Goal: Transaction & Acquisition: Purchase product/service

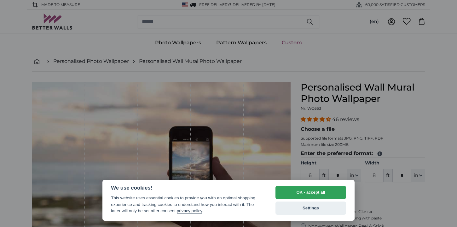
select select "**"
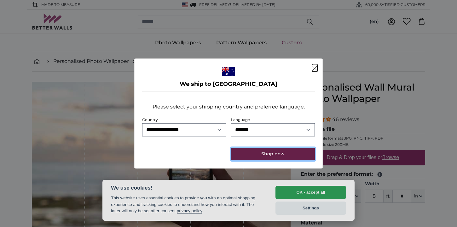
click at [280, 150] on button "Shop now" at bounding box center [272, 154] width 83 height 13
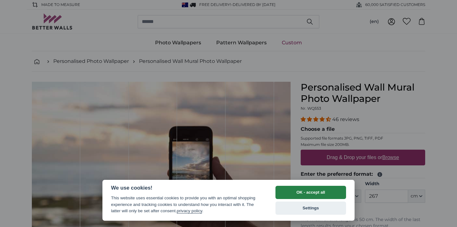
click at [305, 197] on button "OK - accept all" at bounding box center [310, 192] width 71 height 13
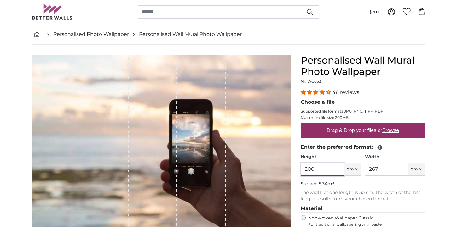
scroll to position [34, 0]
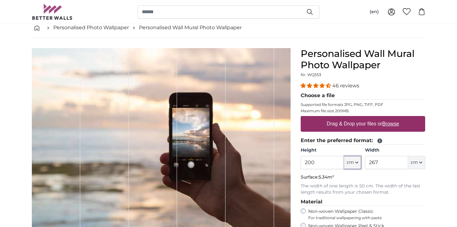
click at [355, 166] on button "cm" at bounding box center [352, 162] width 17 height 13
click at [345, 202] on link "Feet (ft. in.)" at bounding box center [352, 201] width 55 height 11
type input "6"
type input "***"
type input "8"
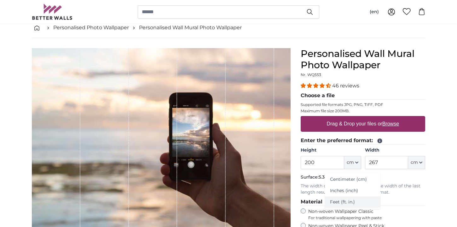
type input "***"
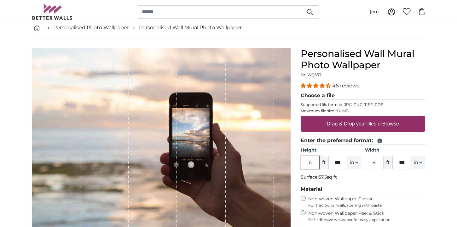
click at [313, 167] on input "6" at bounding box center [309, 162] width 19 height 13
type input "7"
drag, startPoint x: 342, startPoint y: 162, endPoint x: 333, endPoint y: 163, distance: 9.5
click at [333, 163] on input "***" at bounding box center [337, 162] width 19 height 13
type input "*"
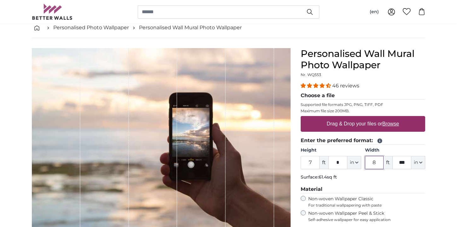
drag, startPoint x: 378, startPoint y: 164, endPoint x: 369, endPoint y: 164, distance: 9.1
click at [369, 164] on input "8" at bounding box center [374, 162] width 19 height 13
type input "5"
type input "10"
click at [407, 162] on input "***" at bounding box center [401, 162] width 19 height 13
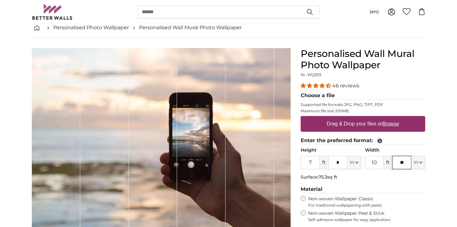
type input "*"
click at [413, 201] on label "Non-woven Wallpaper Classic For traditional wallpapering with paste" at bounding box center [366, 202] width 117 height 12
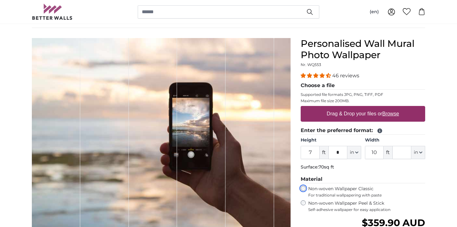
scroll to position [45, 0]
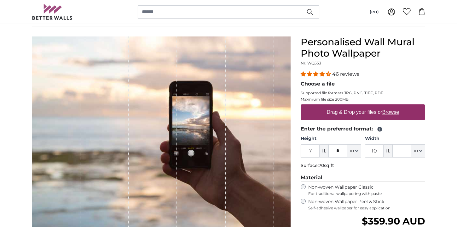
click at [392, 111] on u "Browse" at bounding box center [390, 112] width 17 height 5
click at [392, 106] on input "Drag & Drop your files or Browse" at bounding box center [362, 106] width 124 height 2
type input "**********"
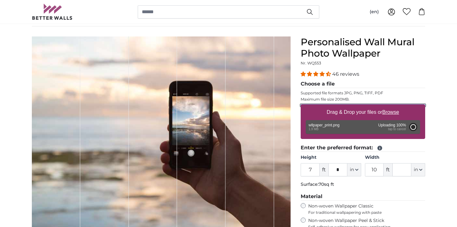
type input "2"
type input "*"
type input "2"
type input "*"
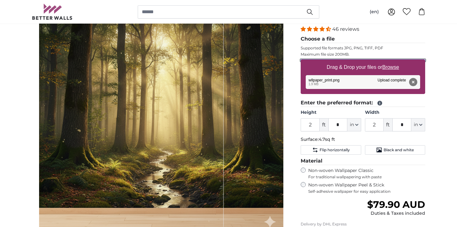
scroll to position [88, 0]
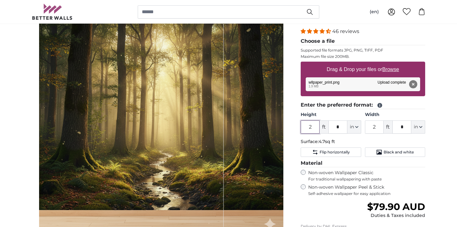
click at [313, 125] on input "2" at bounding box center [309, 127] width 19 height 13
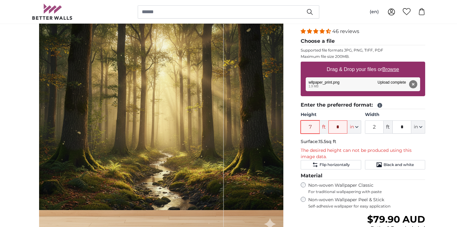
type input "7"
click at [342, 125] on input "*" at bounding box center [337, 127] width 19 height 13
type input "*"
click at [378, 129] on input "2" at bounding box center [374, 127] width 19 height 13
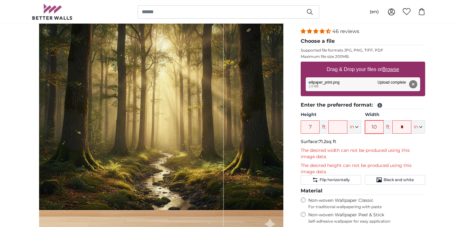
type input "10"
click at [409, 127] on input "*" at bounding box center [401, 127] width 19 height 13
type input "*"
click at [426, 157] on div "Personalised Wall Mural Photo Wallpaper Nr. WQ553 46 reviews Choose a file Supp…" at bounding box center [362, 163] width 134 height 338
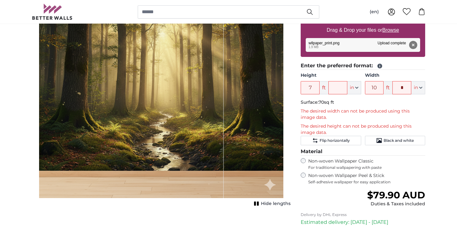
scroll to position [133, 0]
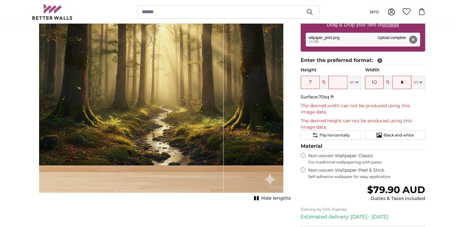
click at [401, 154] on label "Non-woven Wallpaper Classic For traditional wallpapering with paste" at bounding box center [366, 159] width 117 height 12
click at [334, 168] on label "Non-woven Wallpaper Peel & Stick Self-adhesive wallpaper for easy application" at bounding box center [366, 174] width 117 height 12
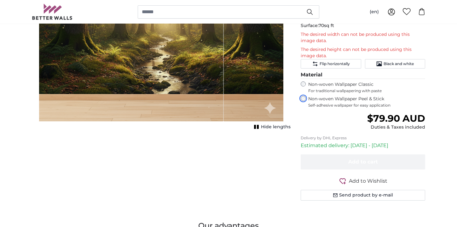
scroll to position [219, 0]
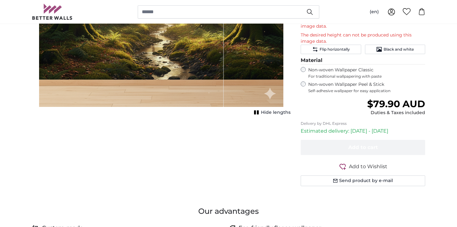
click at [373, 122] on p "Delivery by DHL Express" at bounding box center [362, 123] width 124 height 5
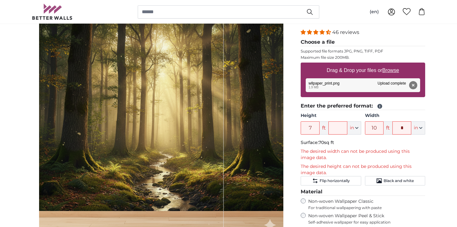
scroll to position [63, 0]
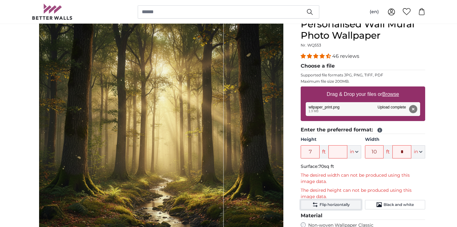
click at [342, 204] on span "Flip horizontally" at bounding box center [334, 204] width 30 height 5
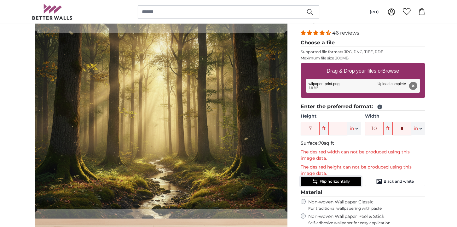
scroll to position [99, 0]
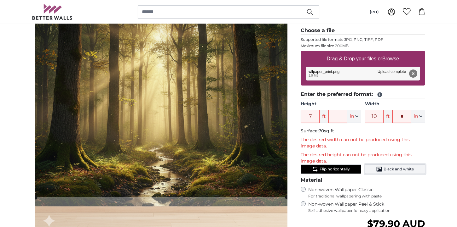
click at [373, 168] on button "Black and white" at bounding box center [395, 169] width 60 height 9
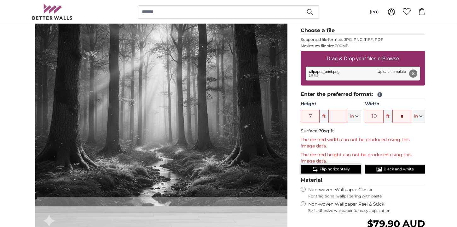
click at [338, 171] on span "Flip horizontally" at bounding box center [334, 169] width 30 height 5
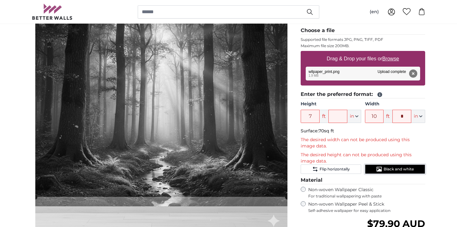
click at [376, 172] on icon "Black and white" at bounding box center [379, 169] width 6 height 6
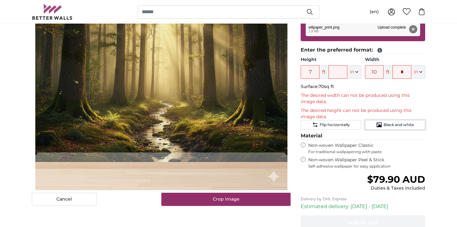
scroll to position [135, 0]
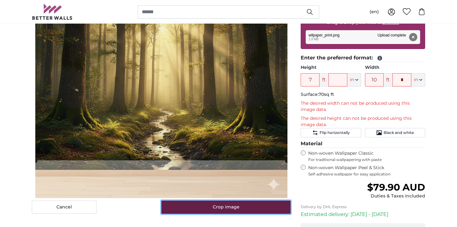
click at [282, 208] on button "Crop image" at bounding box center [225, 207] width 129 height 13
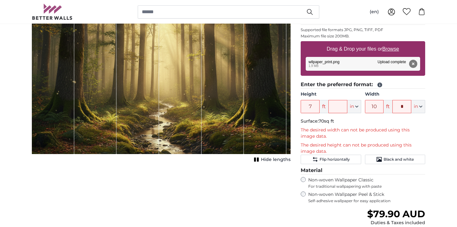
scroll to position [108, 0]
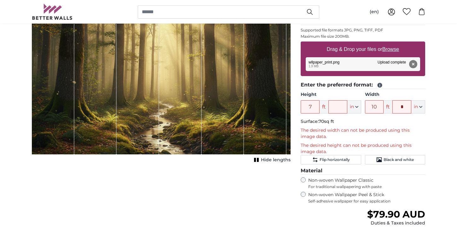
click at [382, 182] on label "Non-woven Wallpaper Classic For traditional wallpapering with paste" at bounding box center [366, 184] width 117 height 12
